Goal: Browse casually

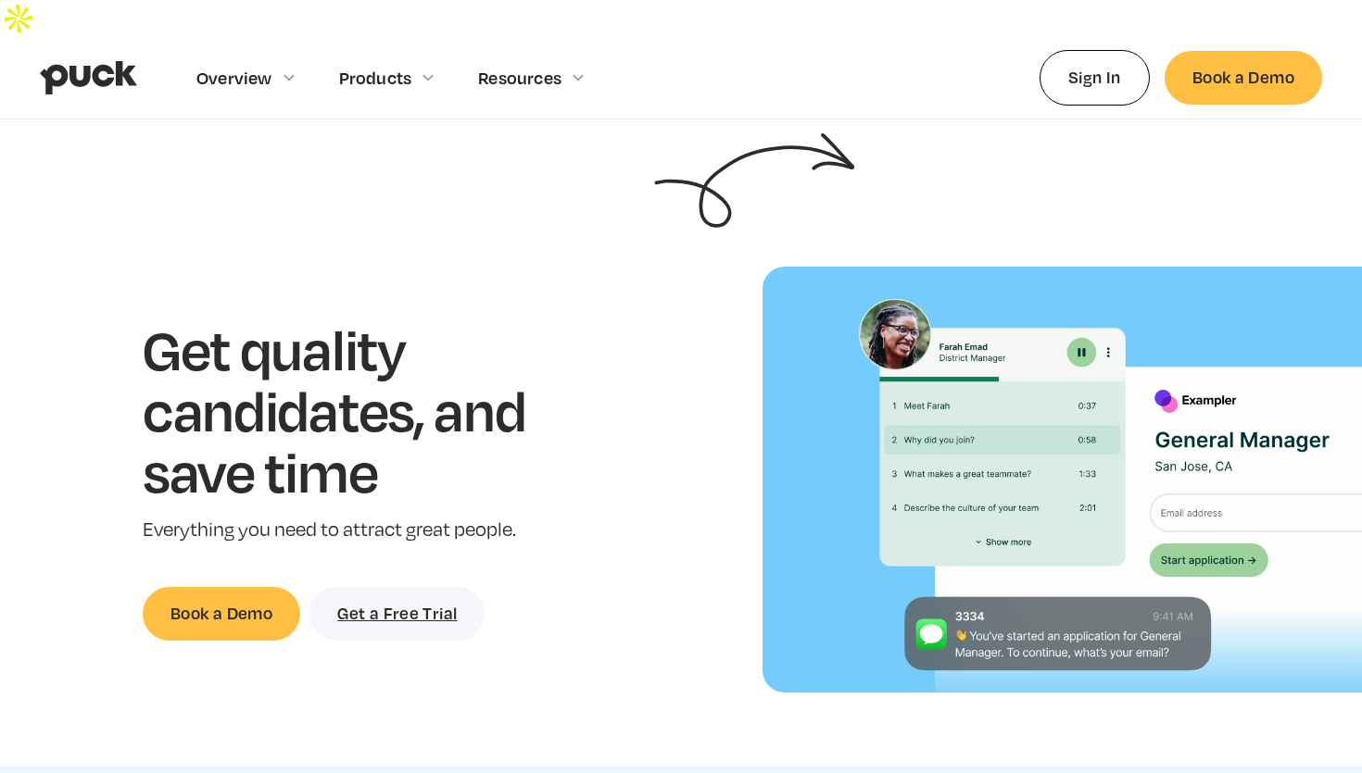
click at [432, 408] on h1 "Get quality candidates, and save time" at bounding box center [363, 410] width 440 height 182
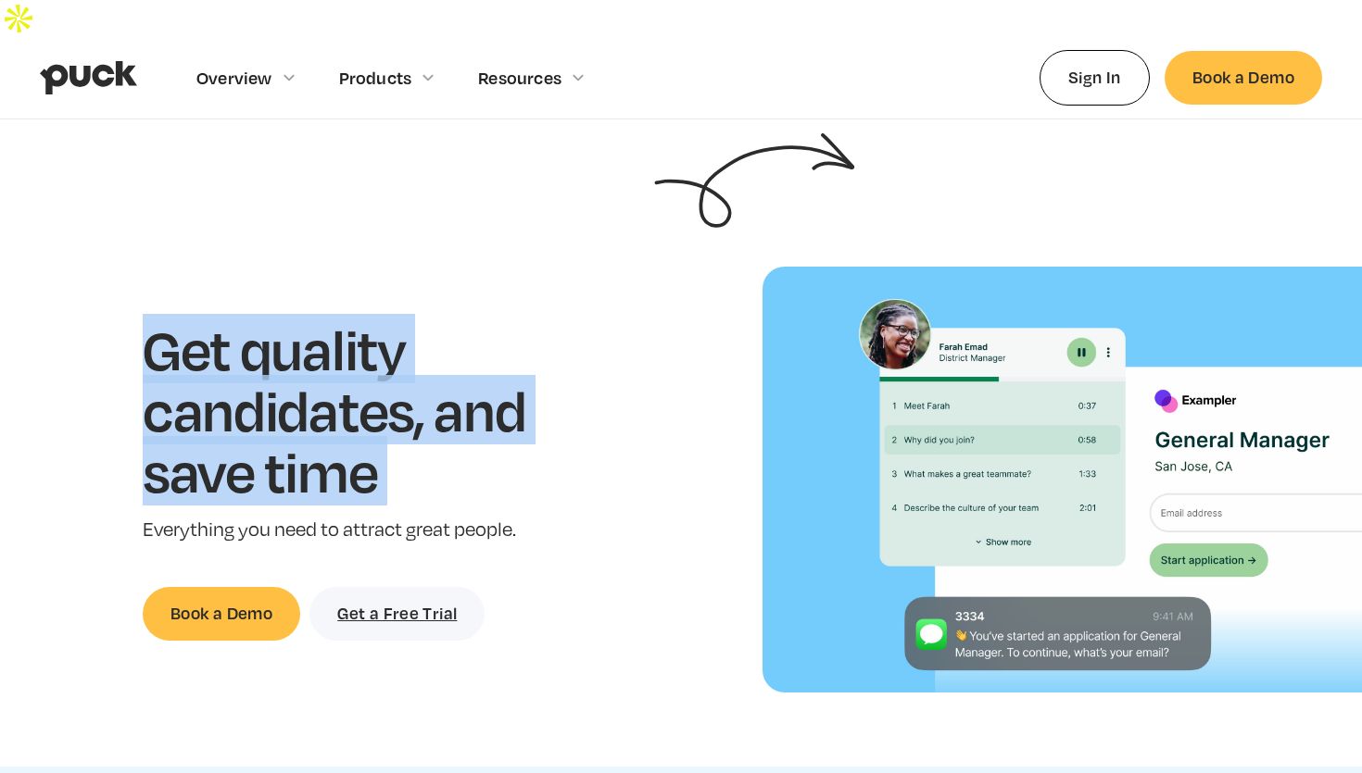
click at [432, 408] on h1 "Get quality candidates, and save time" at bounding box center [363, 410] width 440 height 182
click at [427, 419] on h1 "Get quality candidates, and save time" at bounding box center [363, 410] width 440 height 182
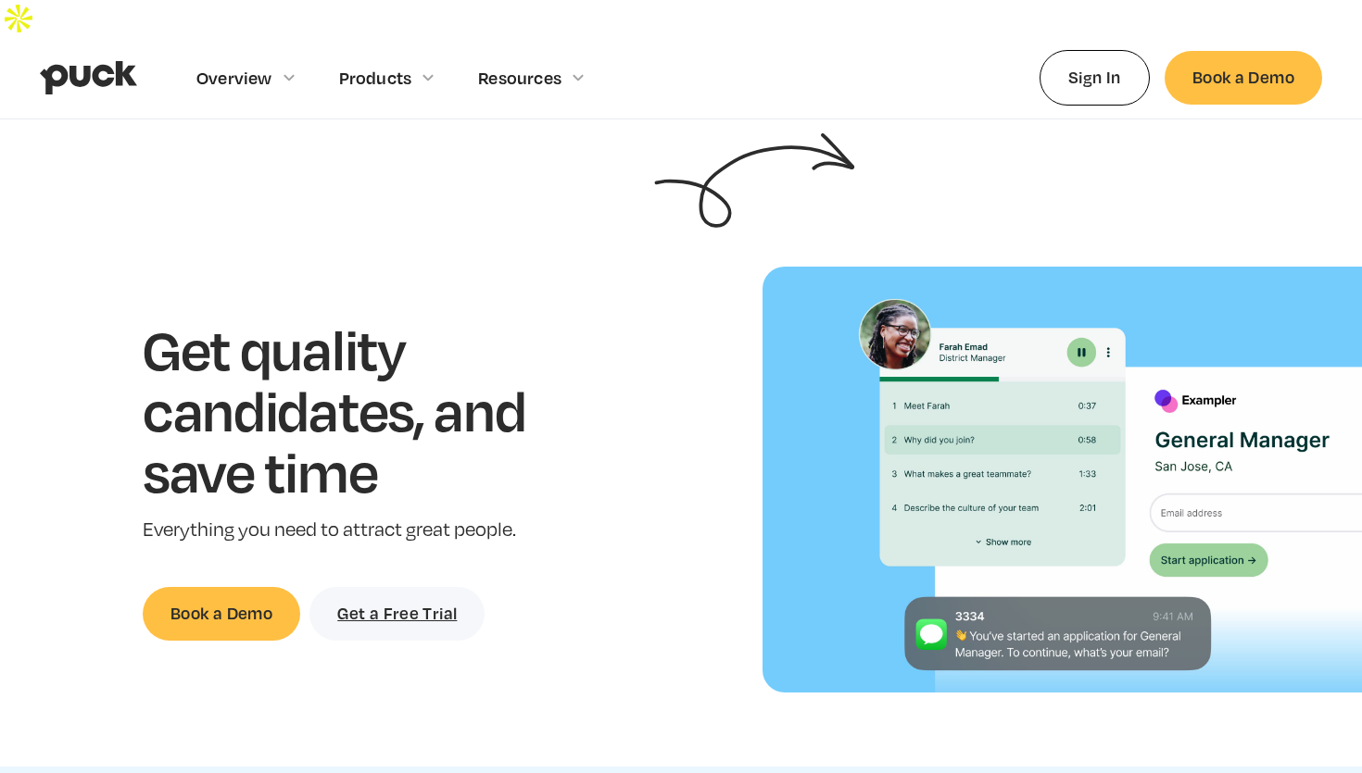
click at [427, 419] on h1 "Get quality candidates, and save time" at bounding box center [363, 410] width 440 height 182
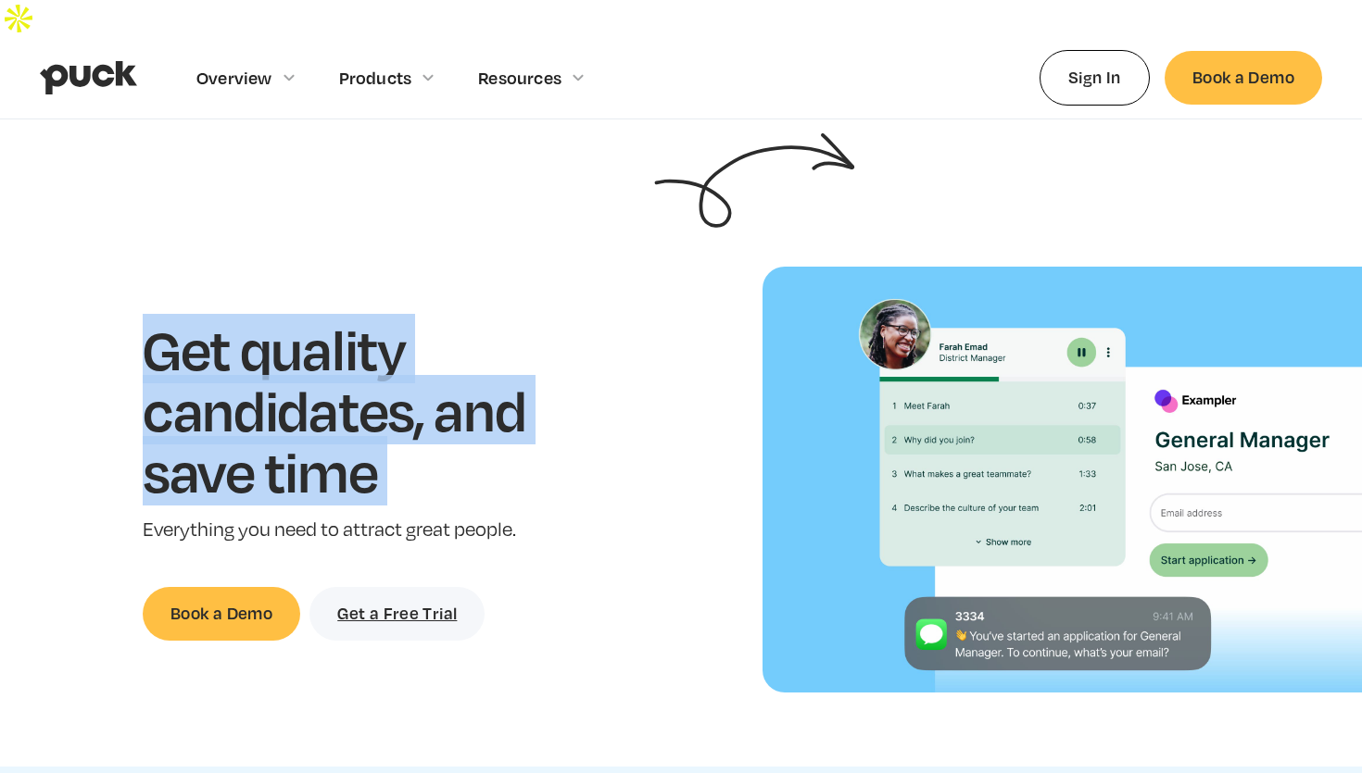
click at [427, 419] on h1 "Get quality candidates, and save time" at bounding box center [363, 410] width 440 height 182
click at [434, 457] on h1 "Get quality candidates, and save time" at bounding box center [363, 410] width 440 height 182
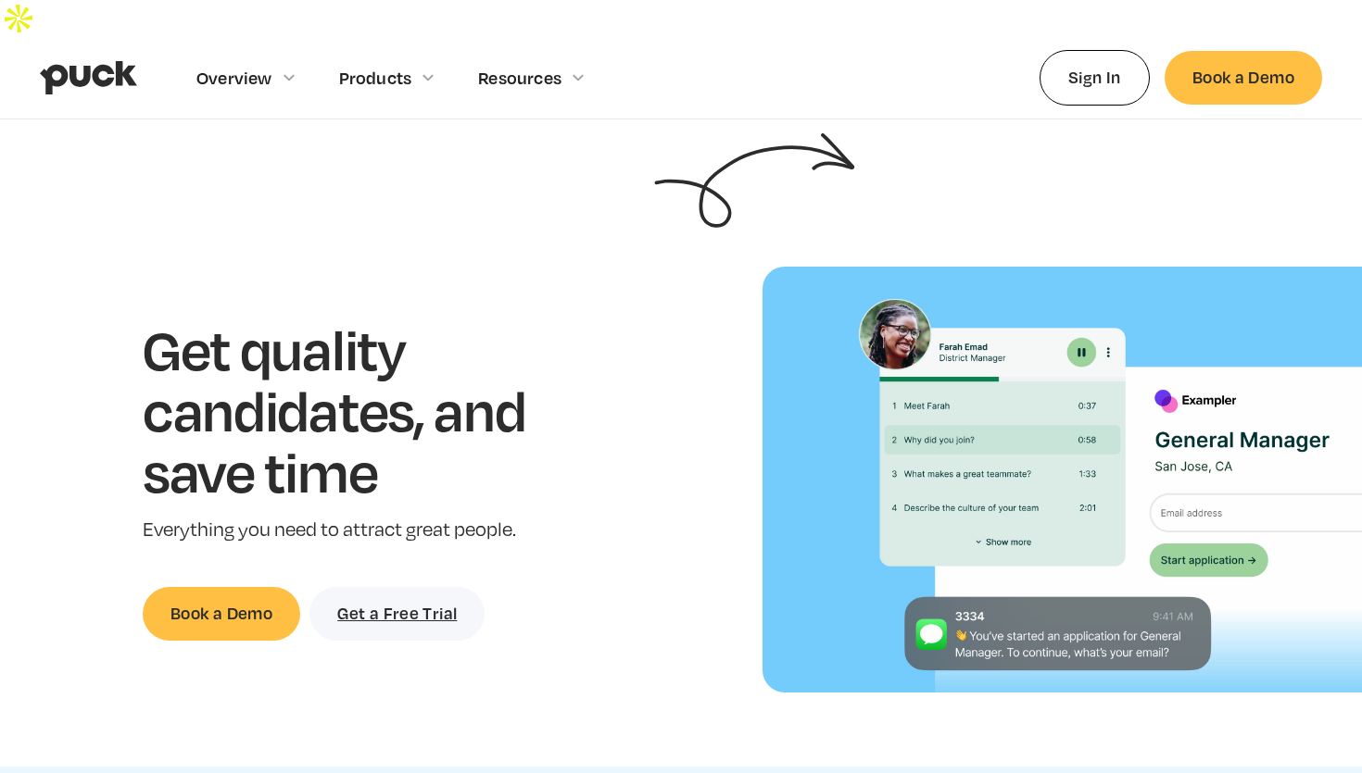
click at [434, 457] on h1 "Get quality candidates, and save time" at bounding box center [363, 410] width 440 height 182
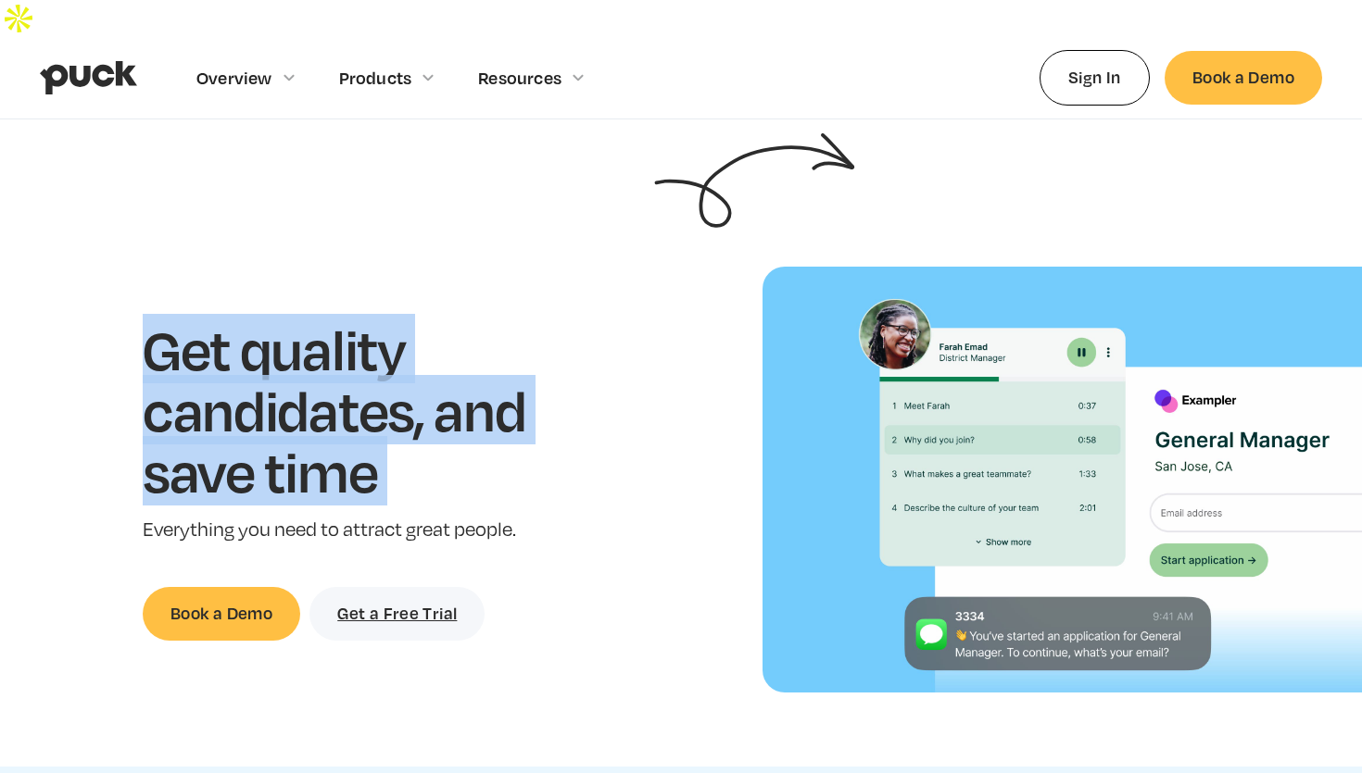
click at [434, 457] on h1 "Get quality candidates, and save time" at bounding box center [363, 410] width 440 height 182
click at [434, 476] on div "Get quality candidates, and save time Everything you need to attract great peop…" at bounding box center [363, 479] width 440 height 321
